Goal: Transaction & Acquisition: Subscribe to service/newsletter

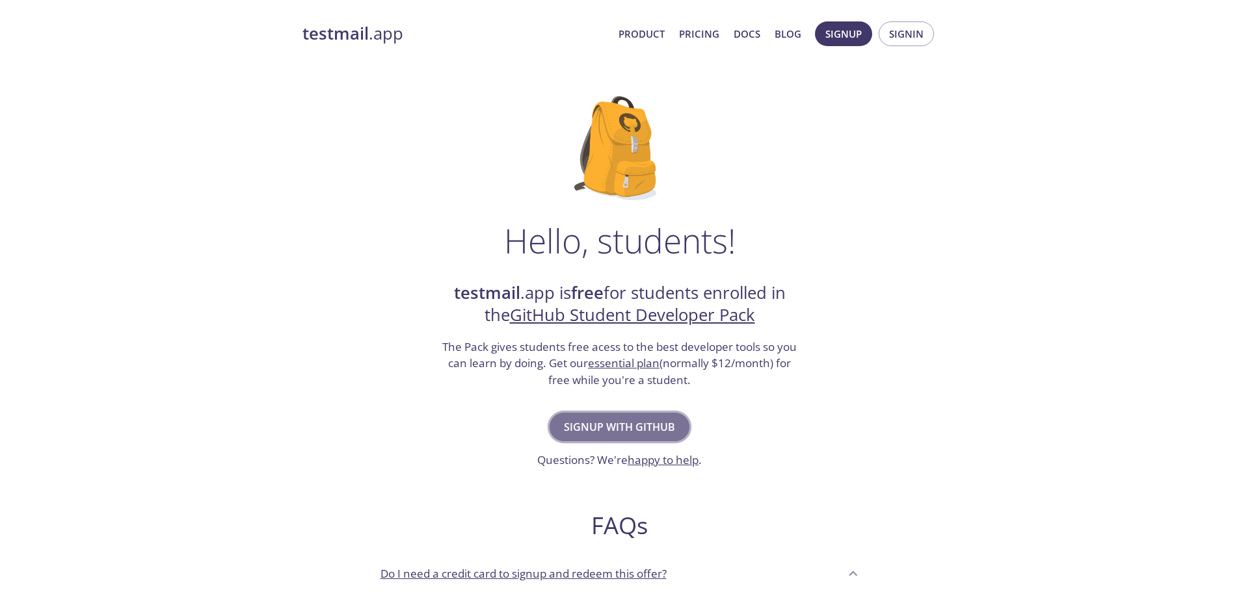
click at [656, 423] on span "Signup with GitHub" at bounding box center [619, 427] width 111 height 18
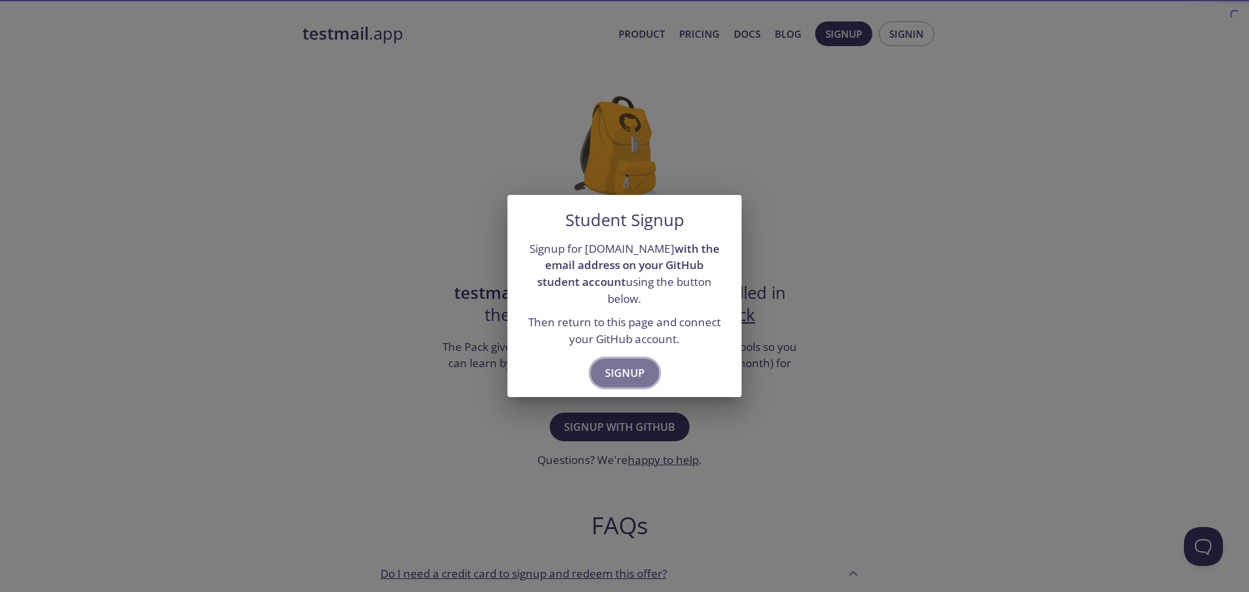
click at [613, 365] on span "Signup" at bounding box center [625, 373] width 40 height 18
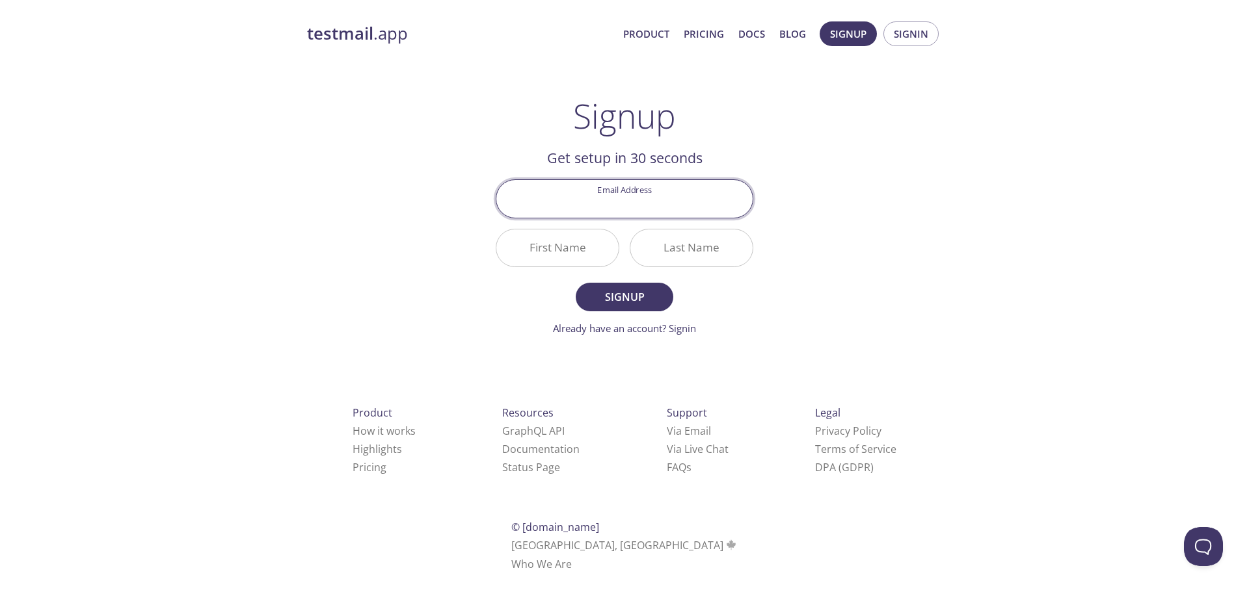
click at [635, 195] on input "Email Address" at bounding box center [624, 198] width 256 height 37
click at [849, 183] on div "testmail .app Product Pricing Docs Blog Signup Signin Signup Get setup in 30 se…" at bounding box center [624, 311] width 666 height 597
click at [689, 202] on input "Email Address" at bounding box center [624, 198] width 256 height 37
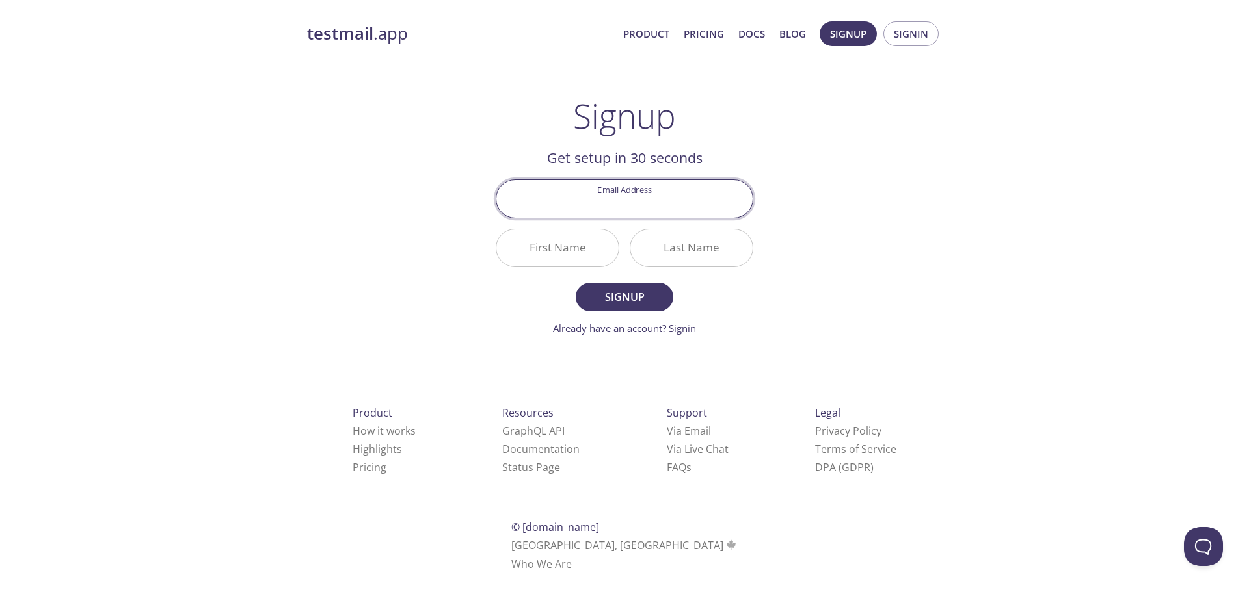
type input "[EMAIL_ADDRESS][DOMAIN_NAME]"
click at [587, 249] on input "First Name" at bounding box center [557, 248] width 122 height 37
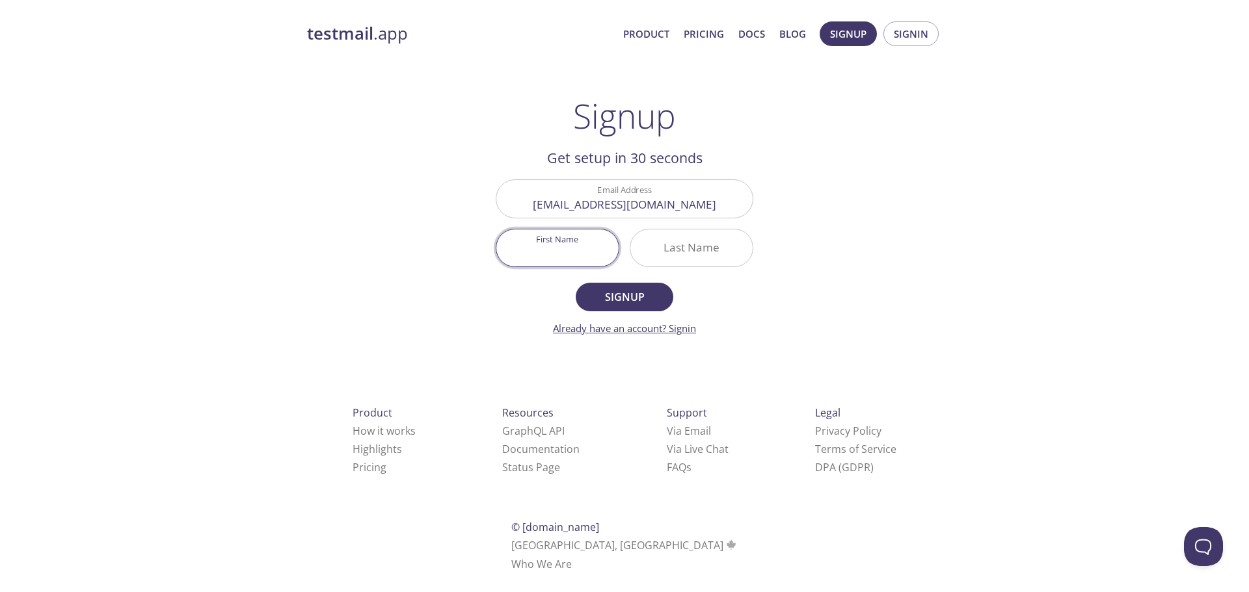
click at [673, 330] on link "Already have an account? Signin" at bounding box center [624, 328] width 143 height 13
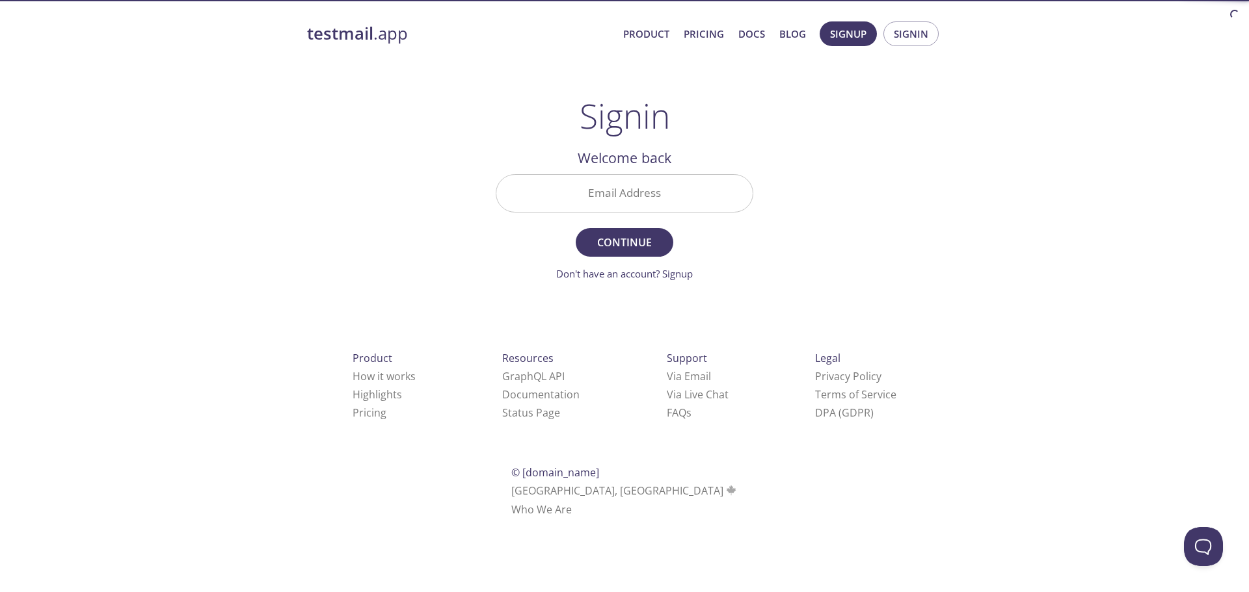
click at [618, 195] on input "Email Address" at bounding box center [624, 193] width 256 height 37
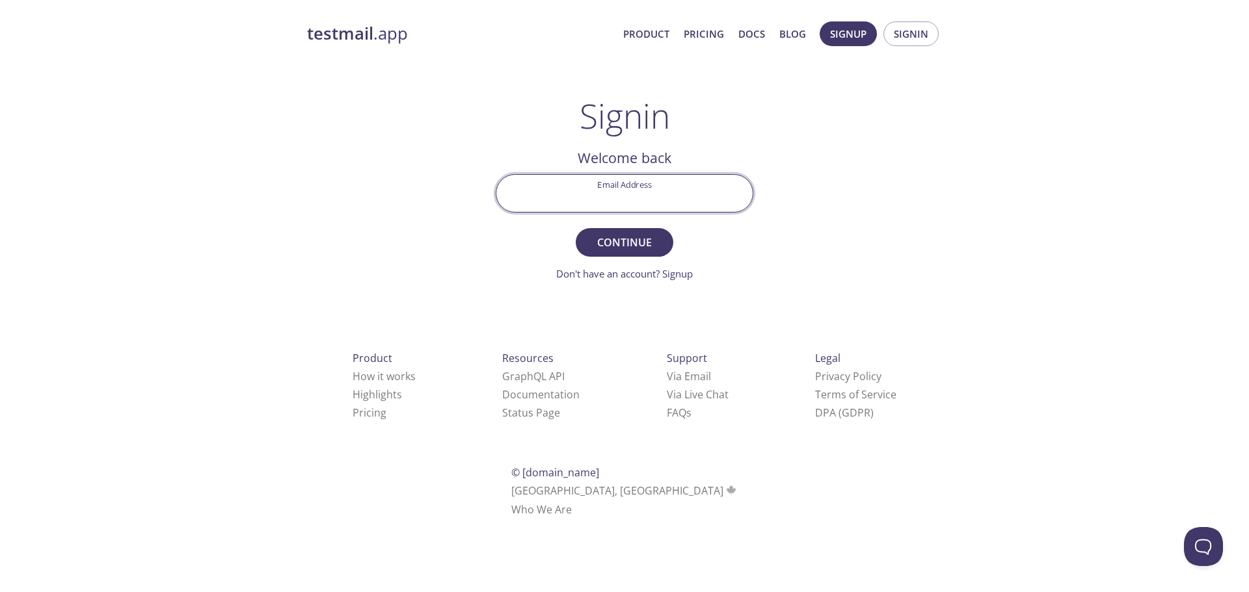
drag, startPoint x: 670, startPoint y: 351, endPoint x: 672, endPoint y: 330, distance: 20.3
click at [670, 351] on div "Product How it works Highlights Pricing Resources GraphQL API Documentation Sta…" at bounding box center [624, 434] width 676 height 243
click at [680, 273] on link "Don't have an account? Signup" at bounding box center [624, 273] width 137 height 13
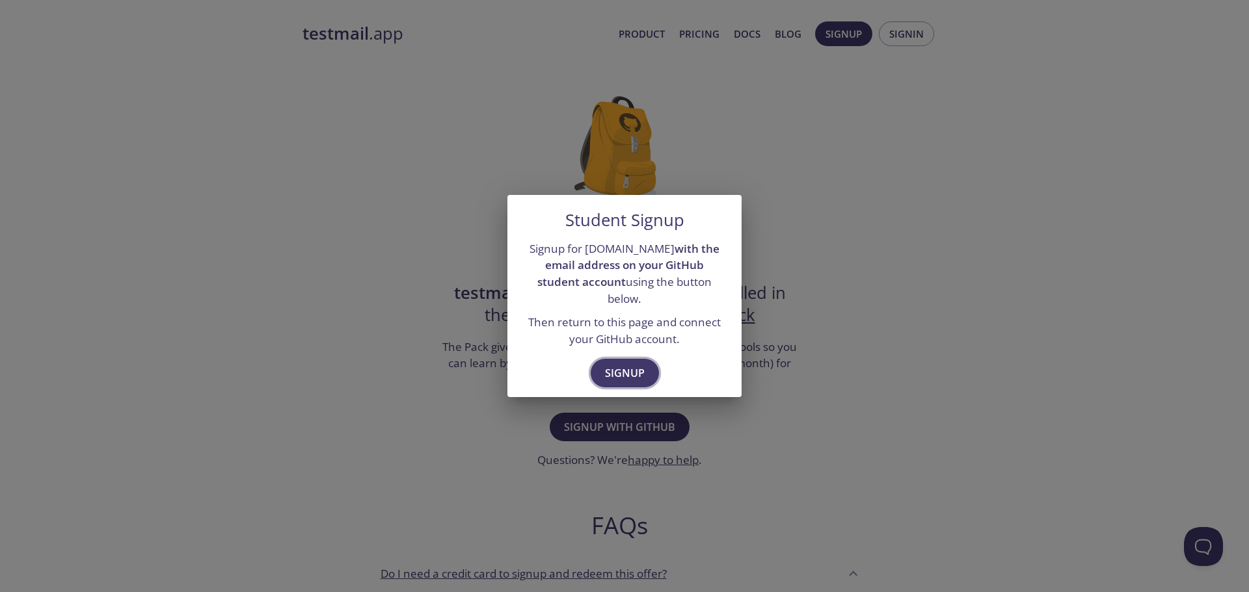
click at [626, 367] on span "Signup" at bounding box center [625, 373] width 40 height 18
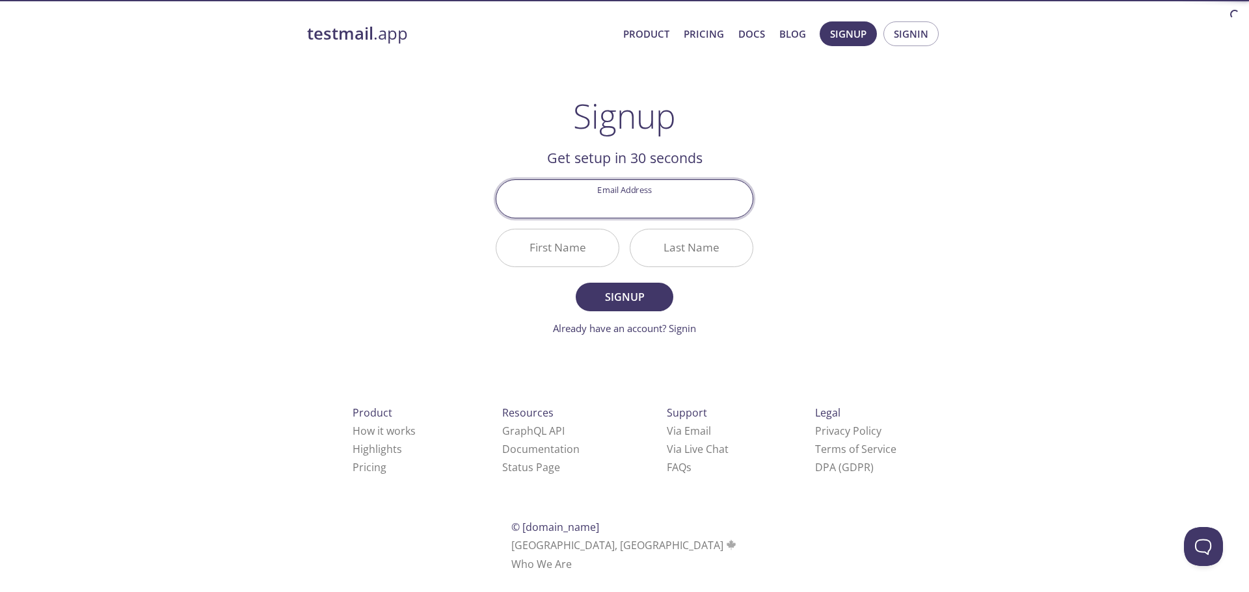
click at [590, 205] on input "Email Address" at bounding box center [624, 198] width 256 height 37
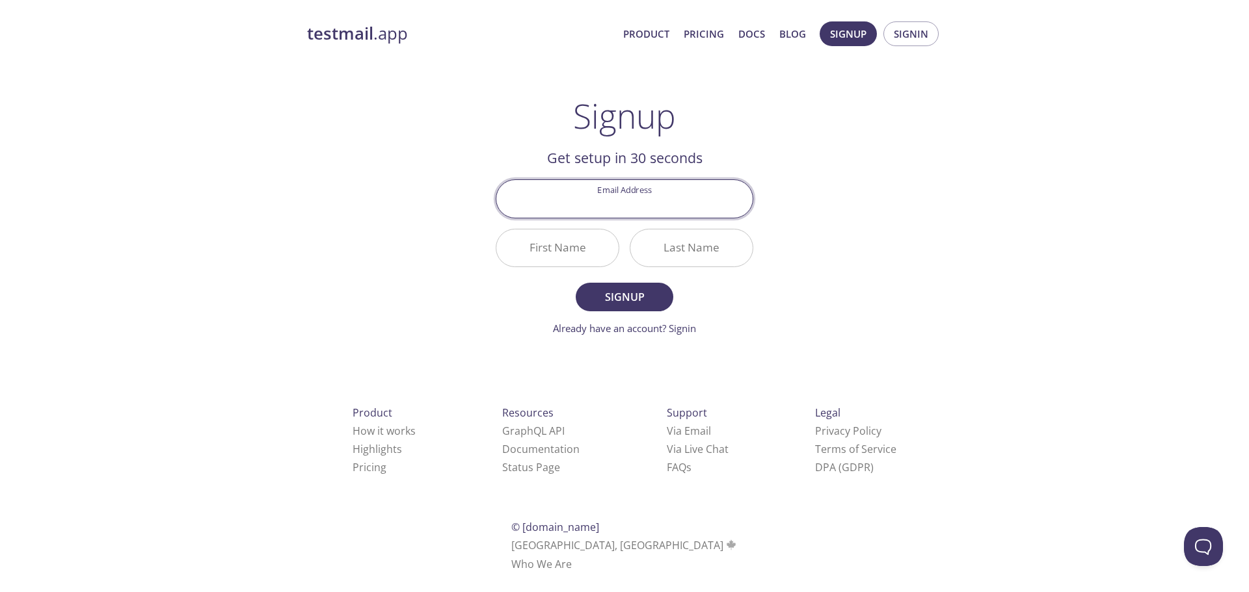
type input "[EMAIL_ADDRESS][DOMAIN_NAME]"
click at [561, 235] on input "First Name" at bounding box center [557, 248] width 122 height 37
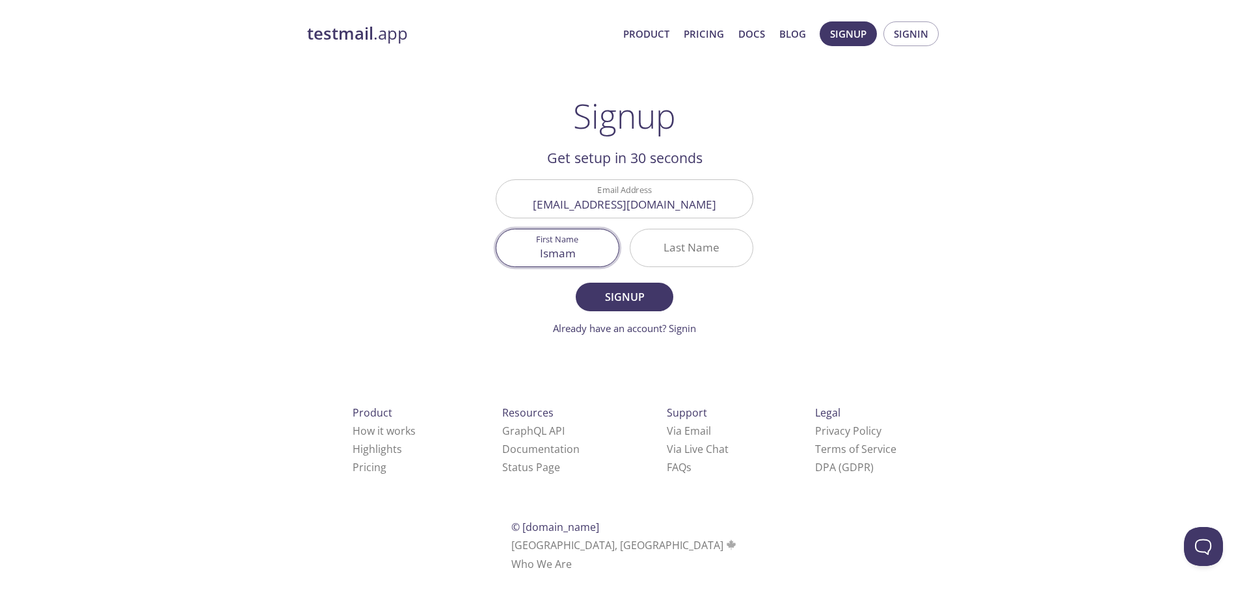
type input "Ismam"
click at [663, 253] on input "Last Name" at bounding box center [691, 248] width 122 height 37
type input "Ovi"
click at [609, 291] on span "Signup" at bounding box center [624, 297] width 69 height 18
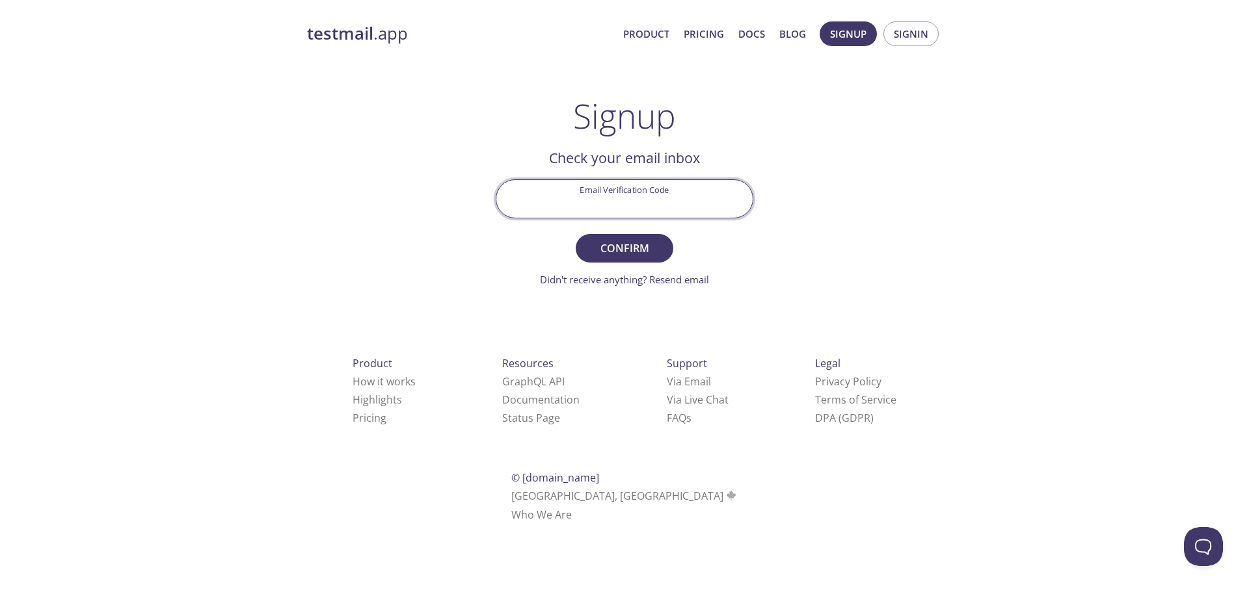
click at [561, 205] on input "Email Verification Code" at bounding box center [624, 198] width 256 height 37
paste input "NJEBJ61"
type input "NJEBJ61"
click at [619, 251] on span "Confirm" at bounding box center [624, 248] width 69 height 18
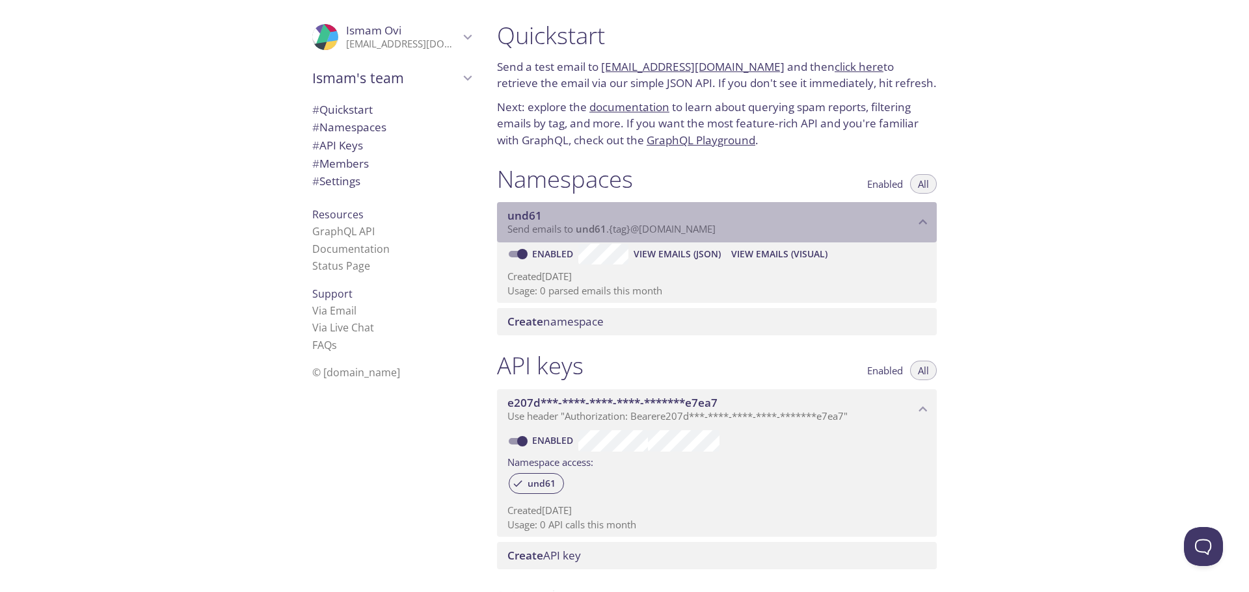
click at [858, 226] on p "Send emails to und61 . {tag} @inbox.testmail.app" at bounding box center [710, 229] width 407 height 13
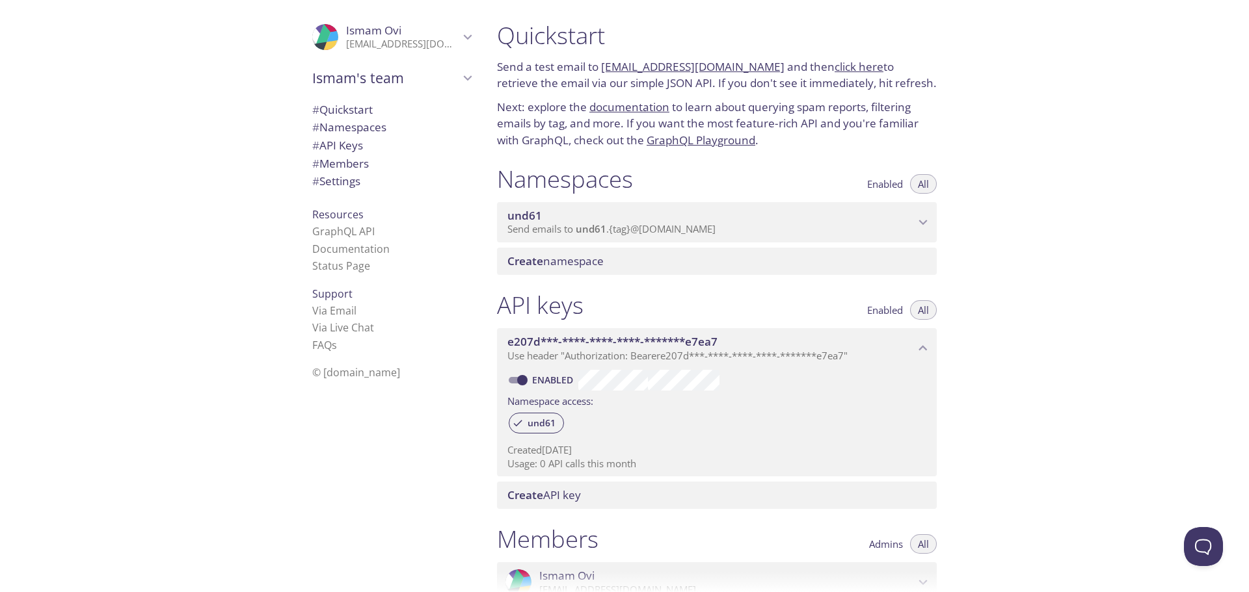
click at [858, 226] on p "Send emails to und61 . {tag} @inbox.testmail.app" at bounding box center [710, 229] width 407 height 13
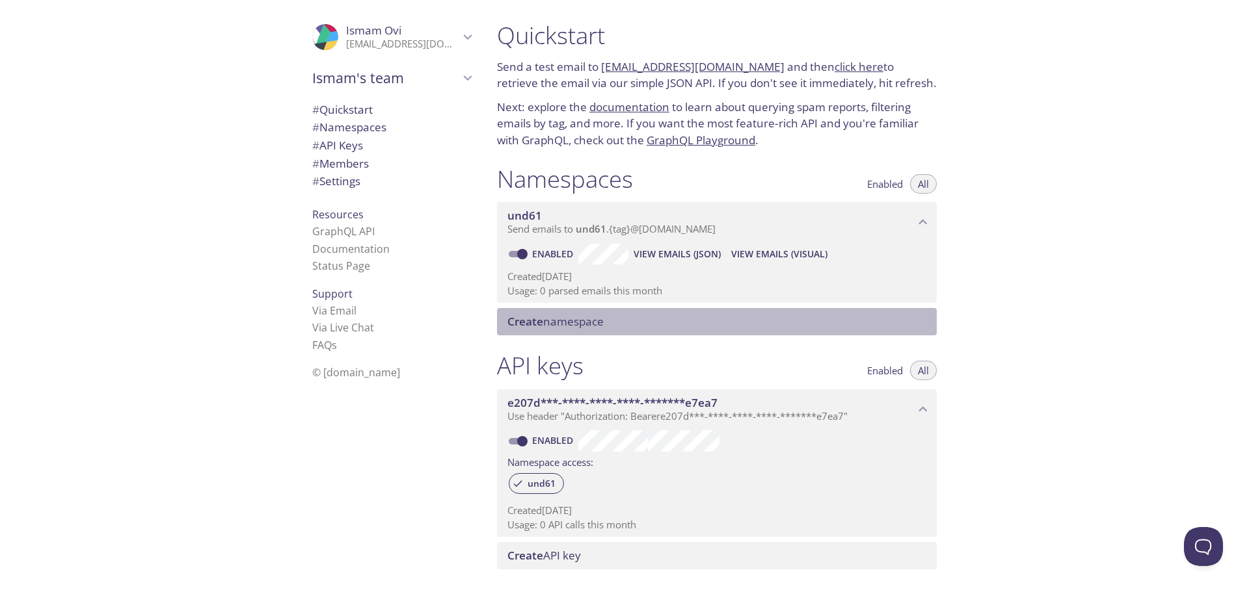
click at [594, 320] on span "Create namespace" at bounding box center [555, 321] width 96 height 15
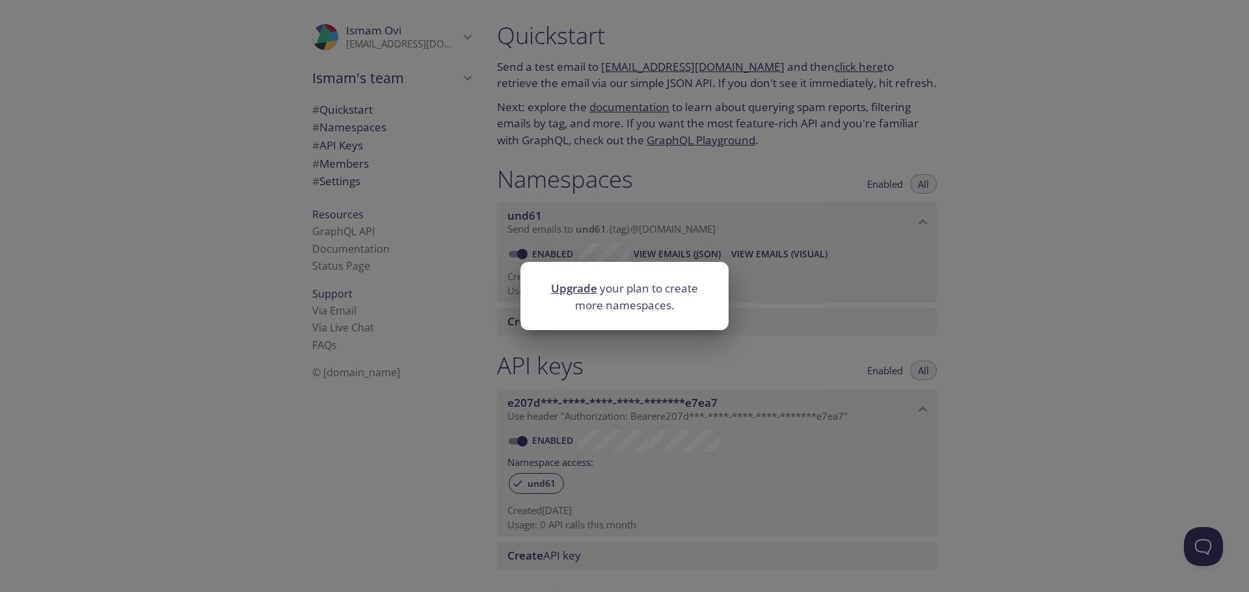
click at [1099, 245] on div "Upgrade your plan to create more namespaces." at bounding box center [624, 296] width 1249 height 592
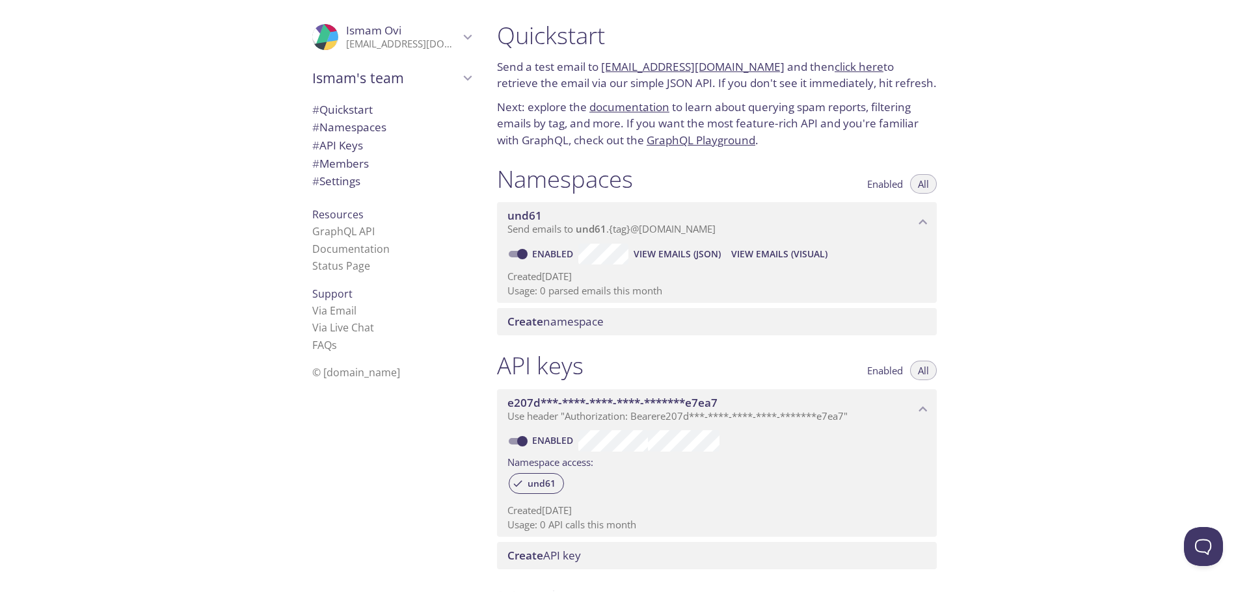
click at [1100, 244] on div "Upgrade your plan to create more namespaces." at bounding box center [624, 296] width 1249 height 592
click at [882, 184] on span "Enabled" at bounding box center [885, 184] width 36 height 0
click at [932, 181] on button "All" at bounding box center [923, 184] width 27 height 20
